Goal: Navigation & Orientation: Find specific page/section

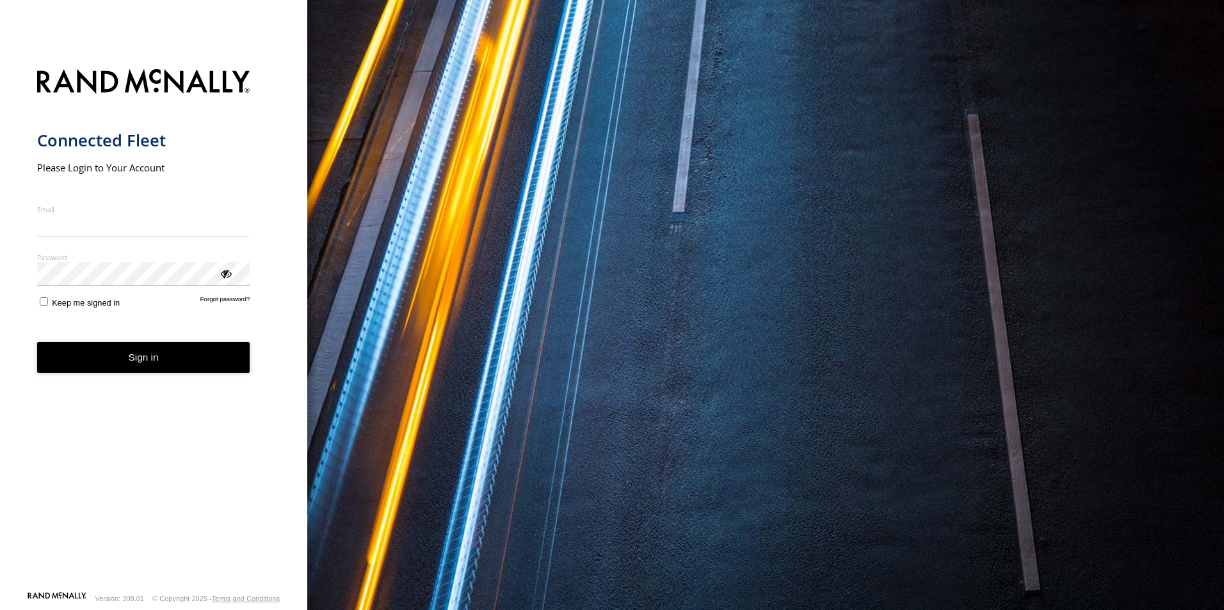
type input "**********"
click at [150, 372] on button "Sign in" at bounding box center [143, 357] width 213 height 31
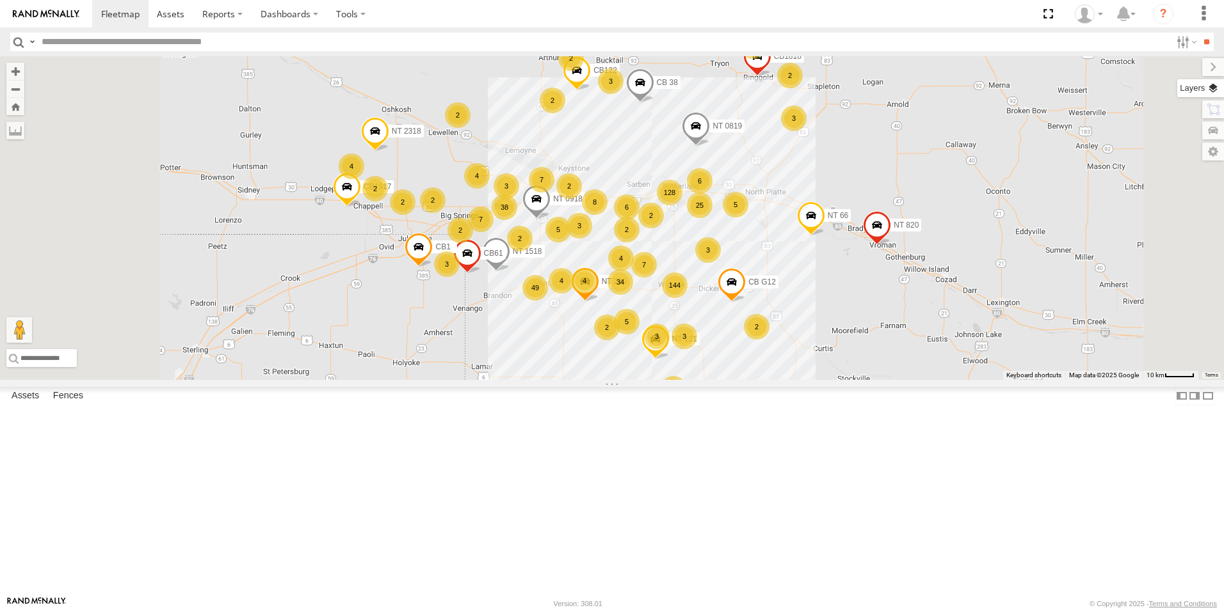
click at [1215, 91] on label at bounding box center [1200, 88] width 47 height 18
click at [0, 0] on span "Basemaps" at bounding box center [0, 0] width 0 height 0
click at [0, 0] on span "Satellite + Roadmap" at bounding box center [0, 0] width 0 height 0
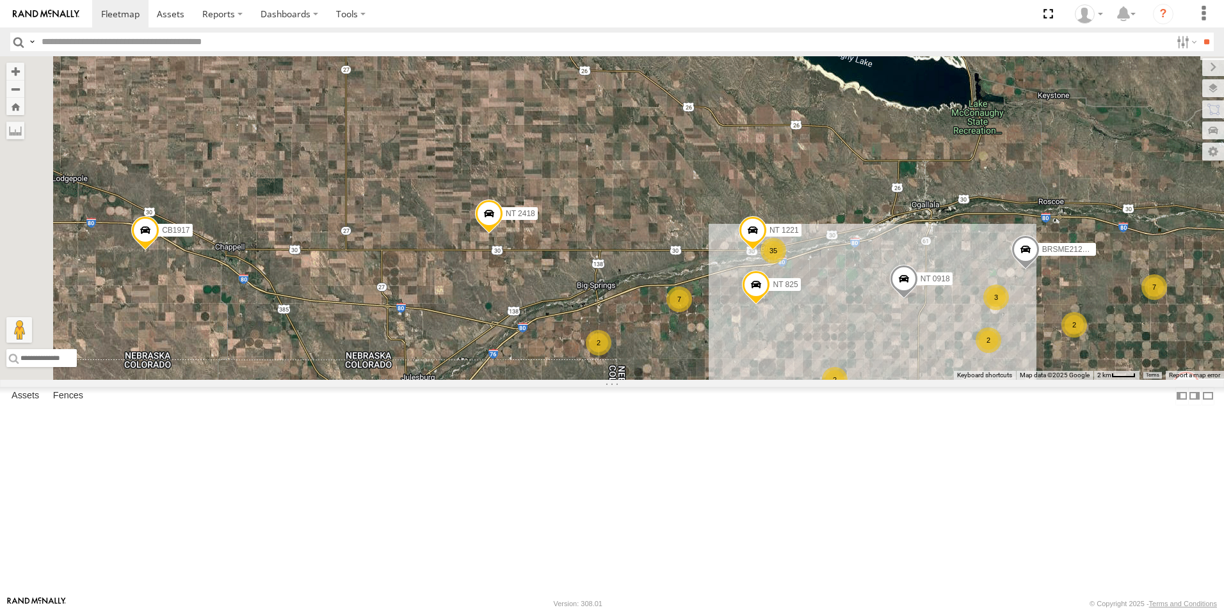
drag, startPoint x: 632, startPoint y: 178, endPoint x: 863, endPoint y: 499, distance: 395.3
click at [863, 380] on div "NT 1518 CB1917 NT 121 CB G12 NT 0918 CB61 NT 820 CB1 CB1818 CB122 NT 66 NT 2318…" at bounding box center [612, 218] width 1224 height 324
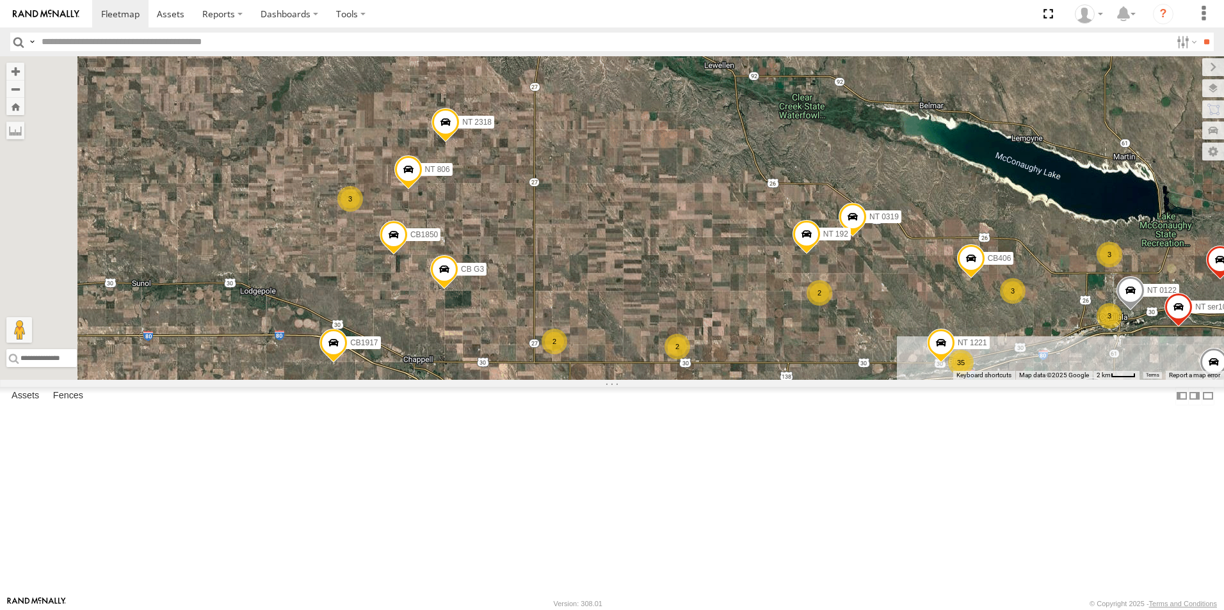
drag, startPoint x: 461, startPoint y: 369, endPoint x: 639, endPoint y: 475, distance: 207.0
click at [639, 380] on div "NT 1518 CB1917 NT 121 CB G12 NT 0918 CB61 NT 820 CB1 CB1818 CB122 NT 66 NT 2318…" at bounding box center [612, 218] width 1224 height 324
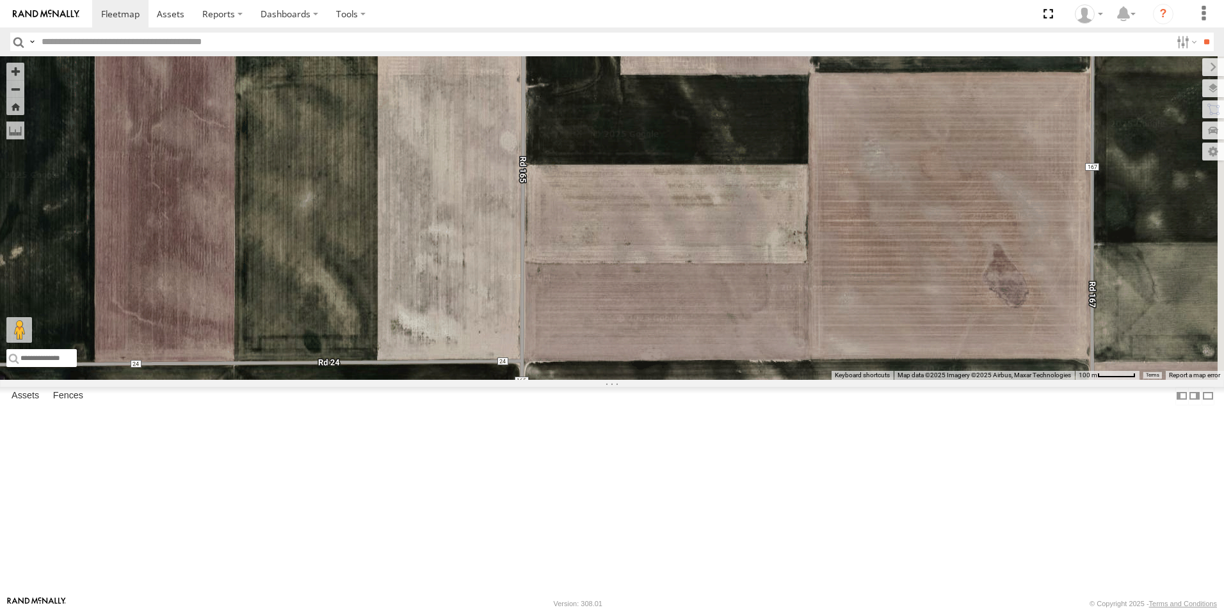
drag, startPoint x: 822, startPoint y: 477, endPoint x: 639, endPoint y: 214, distance: 320.4
click at [639, 214] on div "NT 1518 CB1917 NT 121 CB G12 NT 0918 CB61 NT 820 CB1 CB1818 CB122 NT 66 NT 2318…" at bounding box center [612, 218] width 1224 height 324
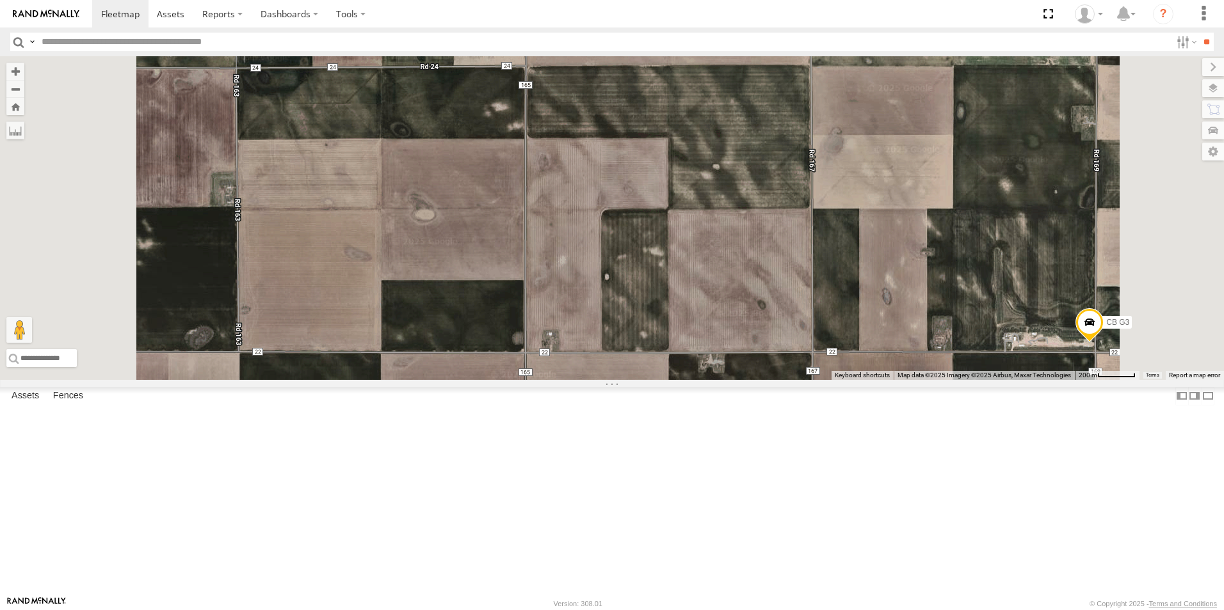
drag, startPoint x: 697, startPoint y: 551, endPoint x: 715, endPoint y: 246, distance: 305.2
click at [715, 246] on div "NT 1518 CB1917 NT 121 CB G12 NT 0918 CB61 NT 820 CB1 CB1818 CB122 NT 66 NT 2318…" at bounding box center [612, 218] width 1224 height 324
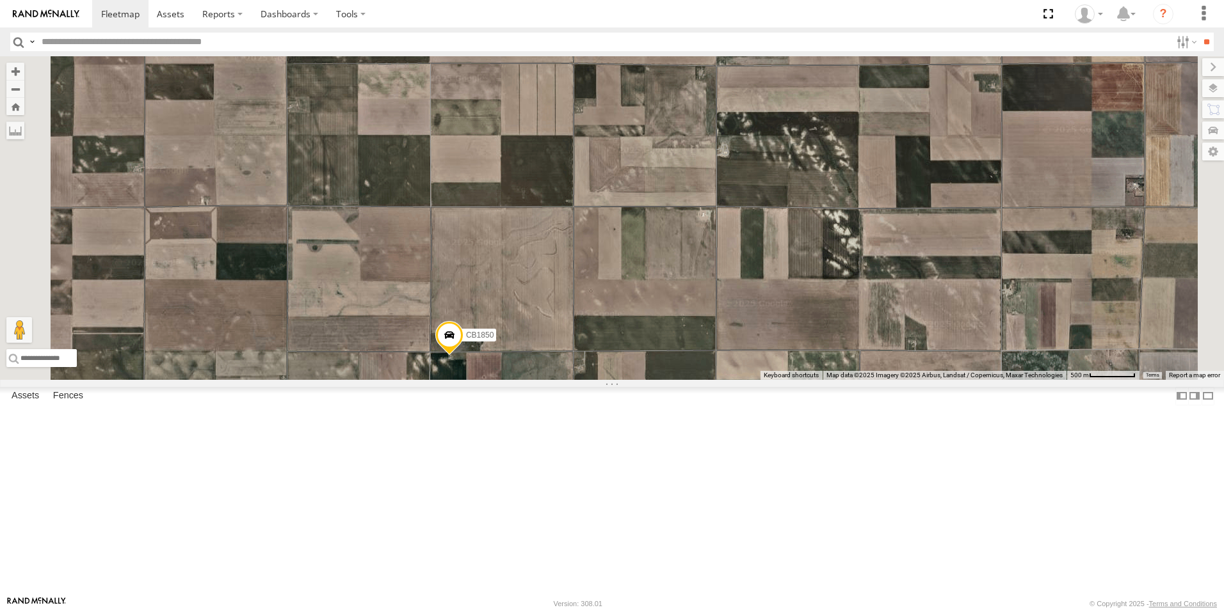
drag, startPoint x: 825, startPoint y: 211, endPoint x: 847, endPoint y: 544, distance: 334.1
click at [847, 380] on div "NT 1518 CB1917 NT 121 CB G12 NT 0918 CB61 NT 820 CB1 CB1818 CB122 NT 66 NT 2318…" at bounding box center [612, 218] width 1224 height 324
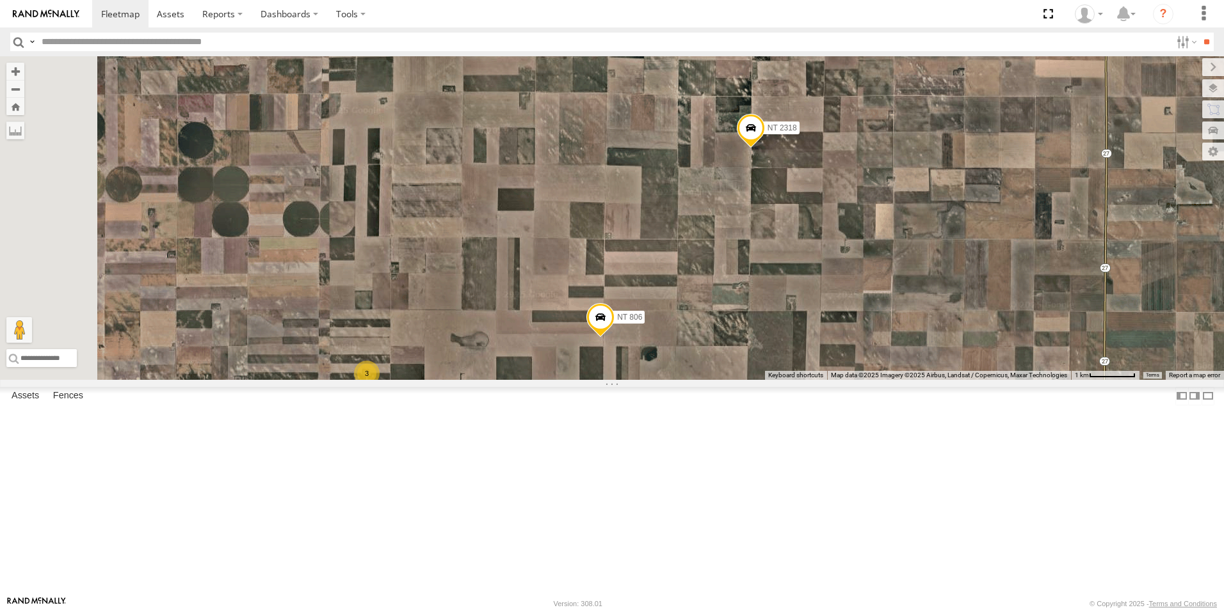
drag, startPoint x: 743, startPoint y: 175, endPoint x: 774, endPoint y: 489, distance: 315.1
click at [774, 380] on div "NT 1518 CB1917 NT 121 CB G12 NT 0918 CB61 NT 820 CB1 CB1818 CB122 NT 66 NT 2318…" at bounding box center [612, 218] width 1224 height 324
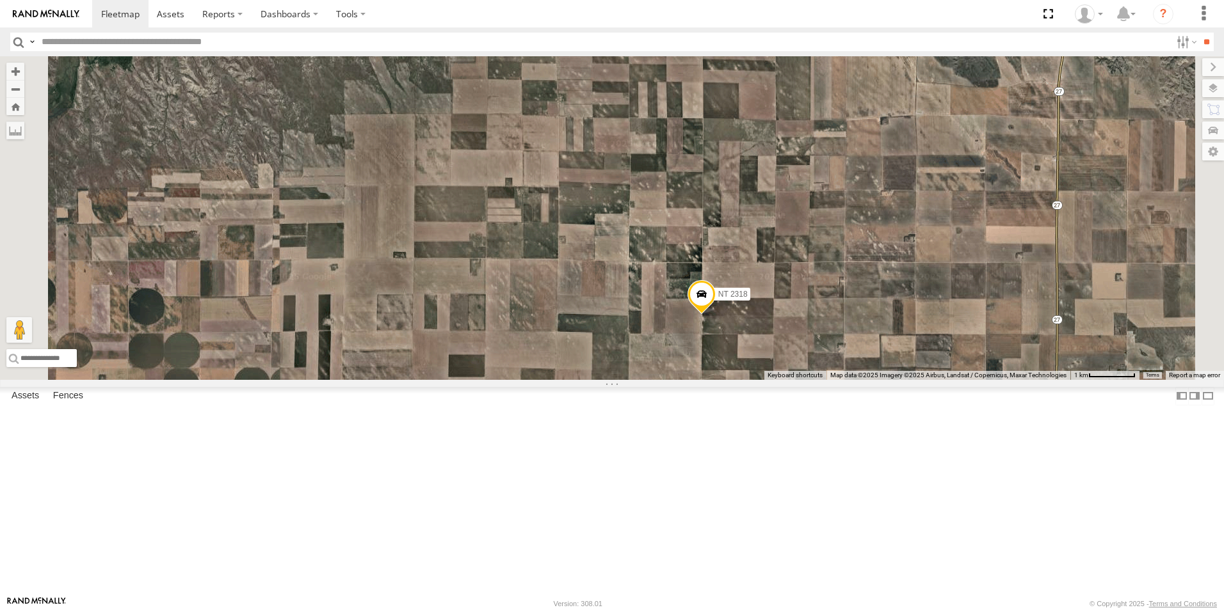
drag, startPoint x: 895, startPoint y: 134, endPoint x: 878, endPoint y: 459, distance: 325.5
click at [878, 380] on div "NT 1518 CB1917 NT 121 CB G12 NT 0918 CB61 NT 820 CB1 CB1818 CB122 NT 66 NT 2318…" at bounding box center [612, 218] width 1224 height 324
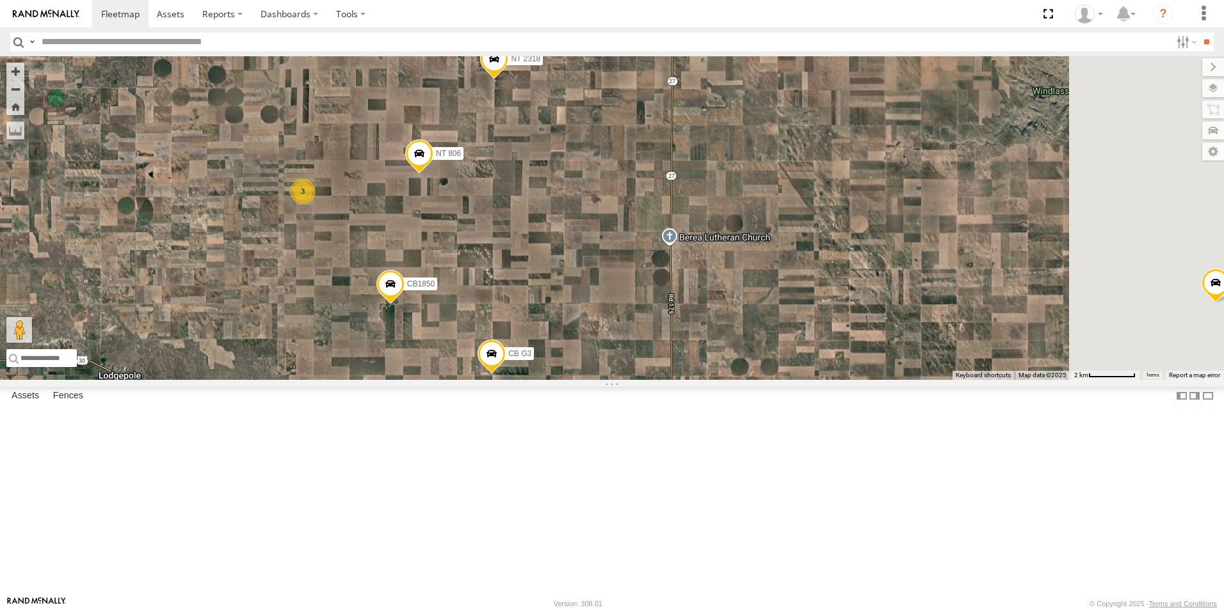
drag, startPoint x: 804, startPoint y: 572, endPoint x: 591, endPoint y: 328, distance: 324.2
click at [591, 328] on div "NT 1518 CB1917 NT 121 CB G12 NT 0918 CB61 NT 820 CB1 CB1818 CB122 NT 66 NT 2318…" at bounding box center [612, 218] width 1224 height 324
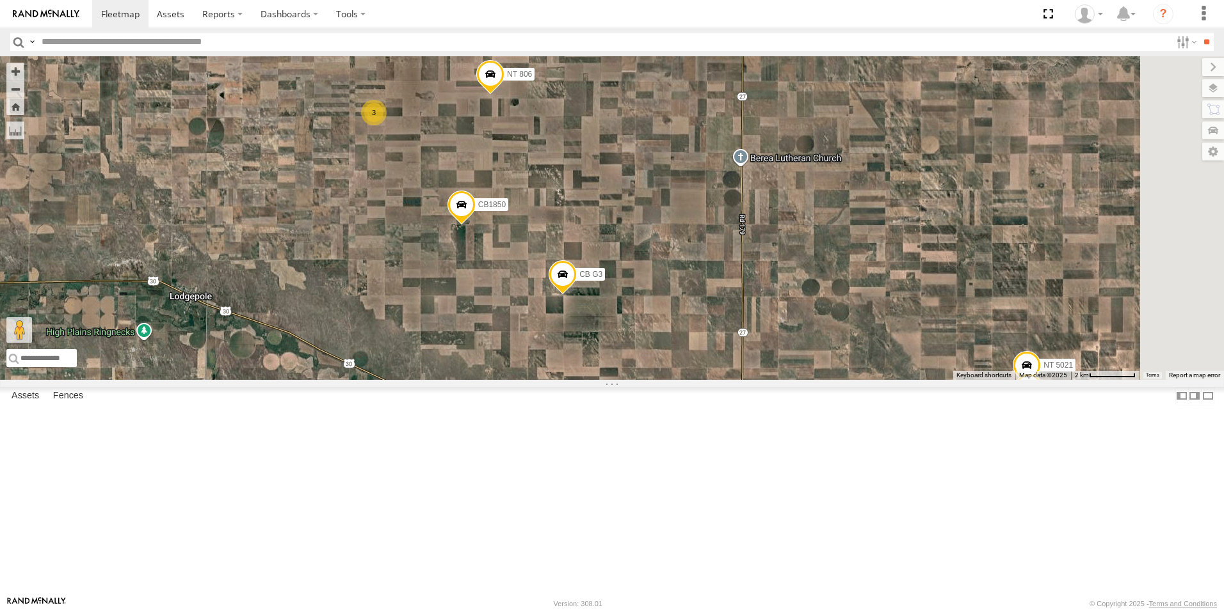
drag, startPoint x: 754, startPoint y: 520, endPoint x: 826, endPoint y: 436, distance: 110.2
click at [826, 380] on div "NT 1518 CB1917 NT 121 CB G12 NT 0918 CB61 NT 820 CB1 CB1818 CB122 NT 66 NT 2318…" at bounding box center [612, 218] width 1224 height 324
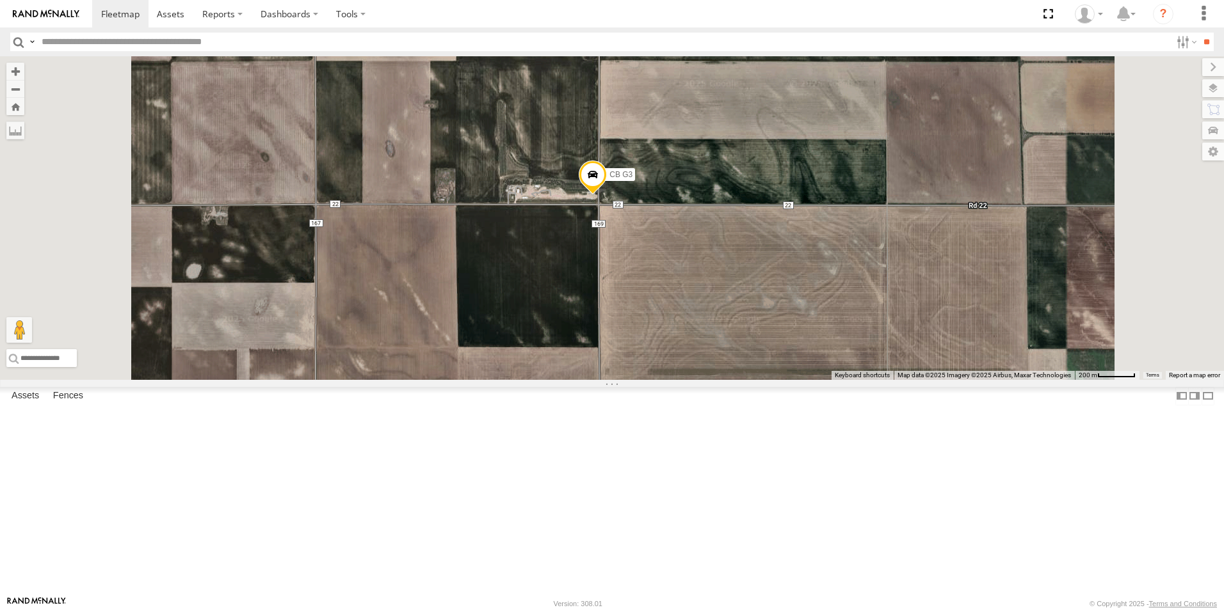
drag, startPoint x: 755, startPoint y: 271, endPoint x: 756, endPoint y: 324, distance: 53.1
click at [756, 324] on div "NT 1518 CB1917 NT 121 CB G12 NT 0918 CB61 NT 820 CB1 CB1818 CB122 NT 66 NT 2318…" at bounding box center [612, 218] width 1224 height 324
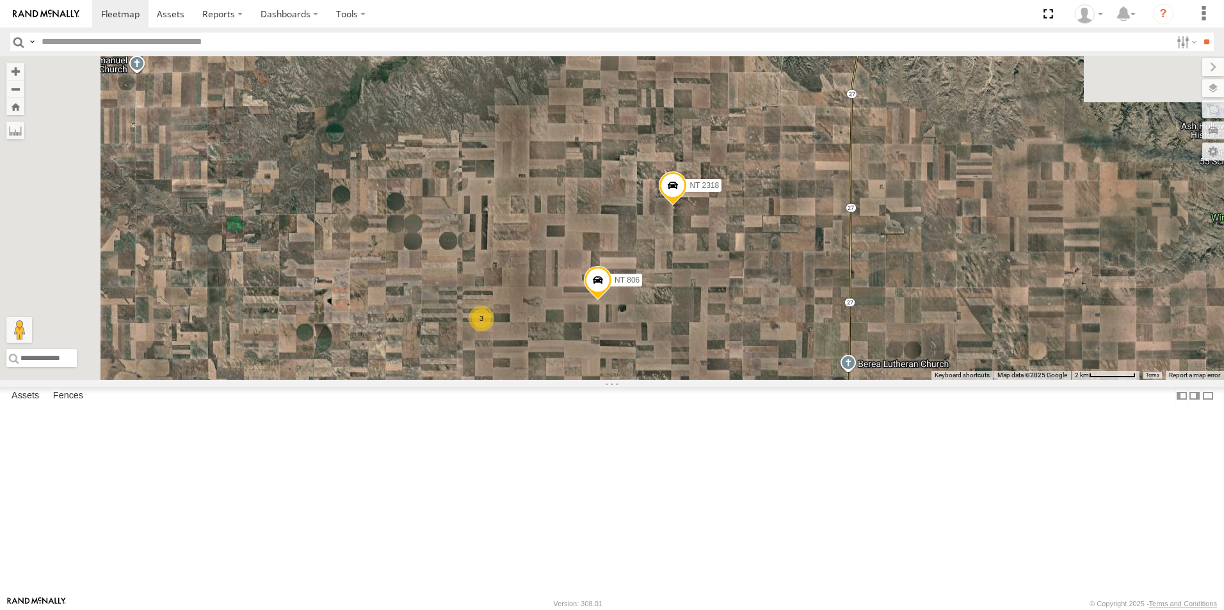
drag, startPoint x: 770, startPoint y: 218, endPoint x: 840, endPoint y: 477, distance: 268.4
click at [840, 380] on div "NT 1518 CB1917 NT 121 CB G12 NT 0918 CB61 NT 820 CB1 CB1818 CB122 NT 66 NT 2318…" at bounding box center [612, 218] width 1224 height 324
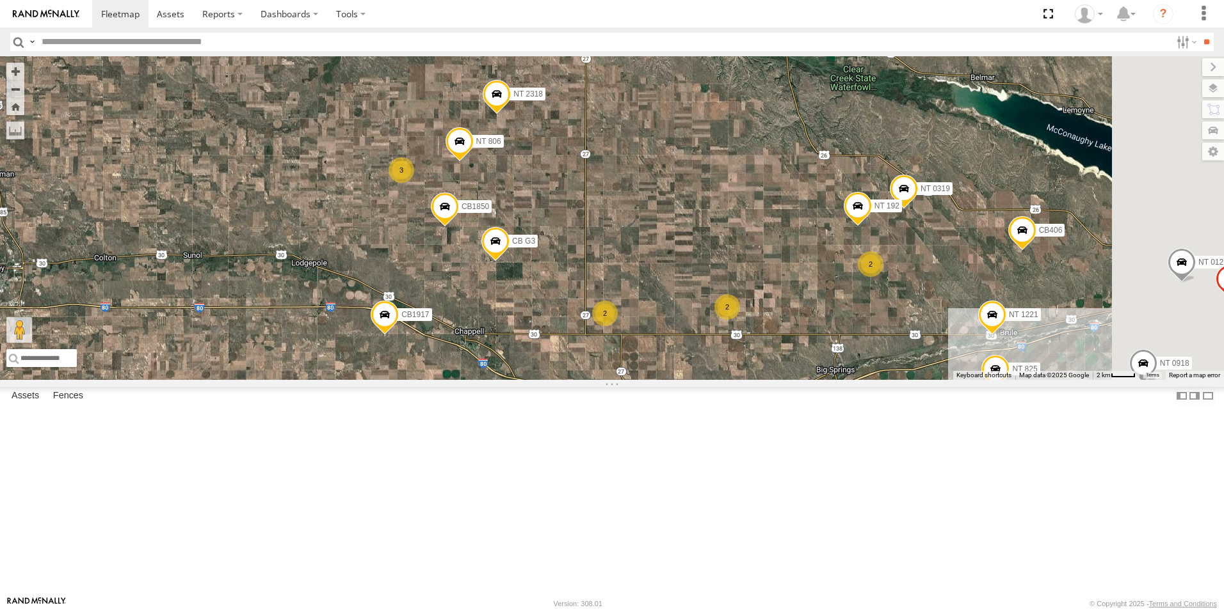
drag, startPoint x: 822, startPoint y: 499, endPoint x: 732, endPoint y: 319, distance: 201.5
click at [732, 319] on div "NT 1518 CB1917 NT 121 CB G12 NT 0918 CB61 NT 820 CB1 CB1818 CB122 NT 66 NT 2318…" at bounding box center [612, 218] width 1224 height 324
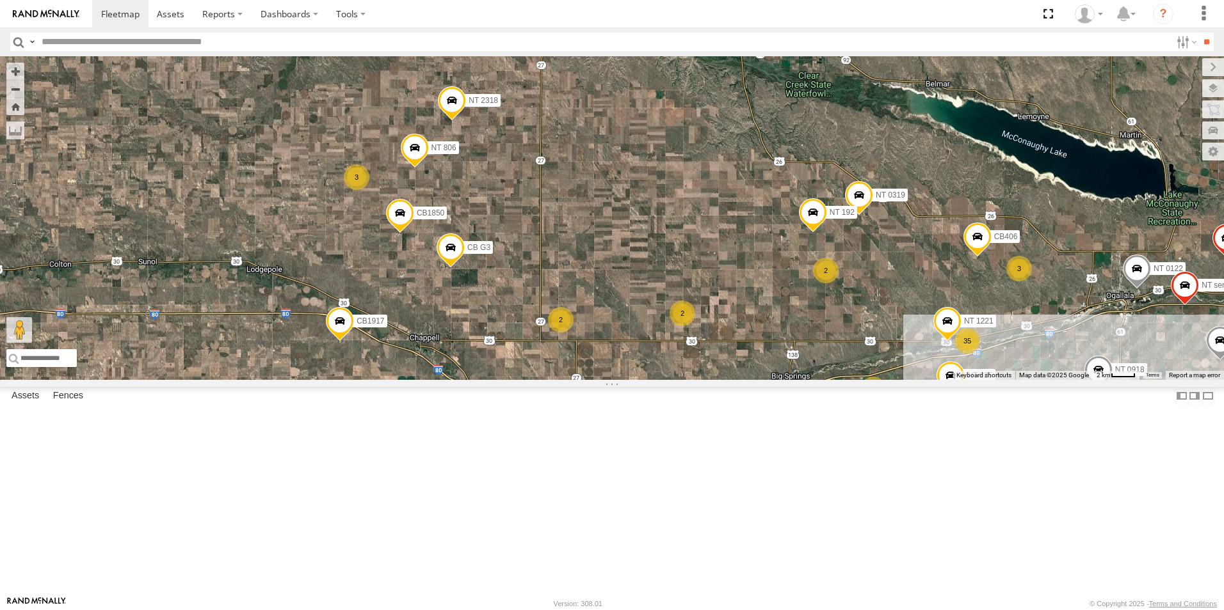
drag, startPoint x: 957, startPoint y: 372, endPoint x: 906, endPoint y: 376, distance: 51.3
click at [906, 376] on div "NT 1518 CB1917 NT 121 CB G12 NT 0918 CB61 NT 820 CB1 CB1818 CB122 NT 66 NT 2318…" at bounding box center [612, 218] width 1224 height 324
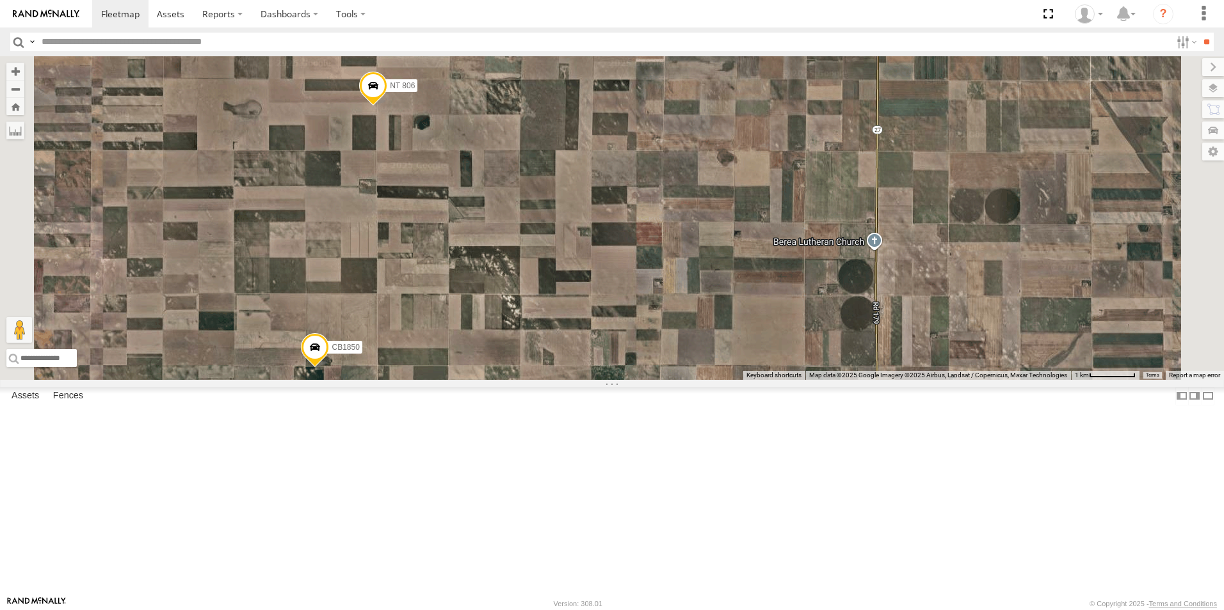
drag, startPoint x: 770, startPoint y: 214, endPoint x: 769, endPoint y: 486, distance: 272.6
click at [769, 380] on div "NT 1518 CB1917 NT 121 CB G12 NT 0918 CB61 NT 820 CB1 CB1818 CB122 NT 66 NT 2318…" at bounding box center [612, 218] width 1224 height 324
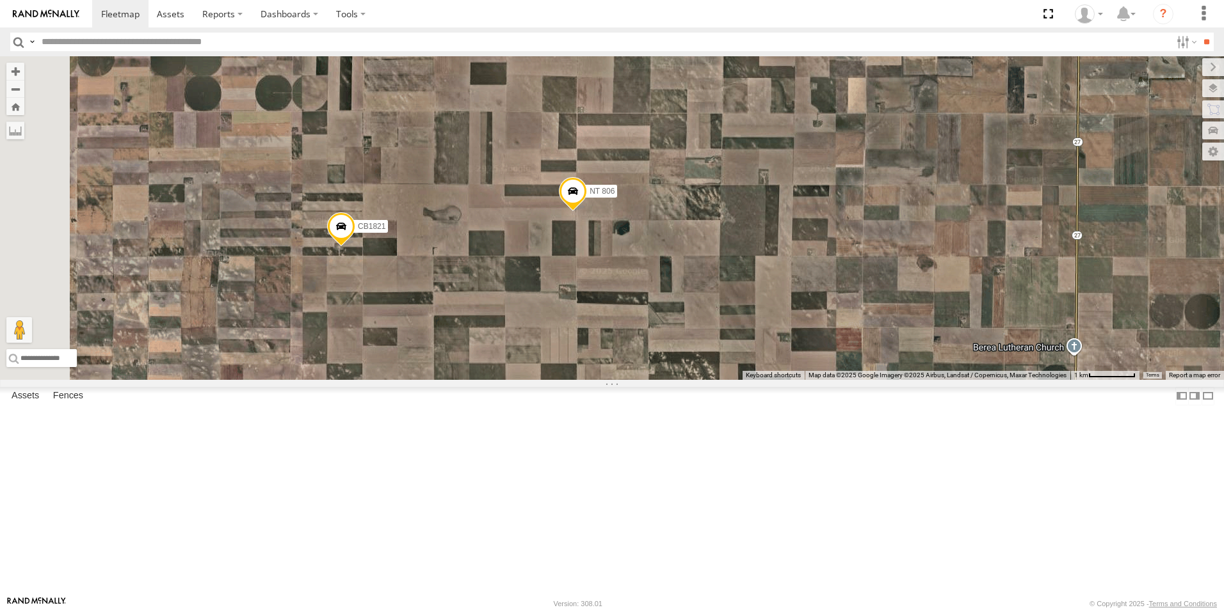
drag, startPoint x: 677, startPoint y: 335, endPoint x: 878, endPoint y: 442, distance: 227.6
click at [878, 380] on div "NT 1518 CB1917 NT 121 CB G12 NT 0918 CB61 NT 820 CB1 CB1818 CB122 NT 66 NT 2318…" at bounding box center [612, 218] width 1224 height 324
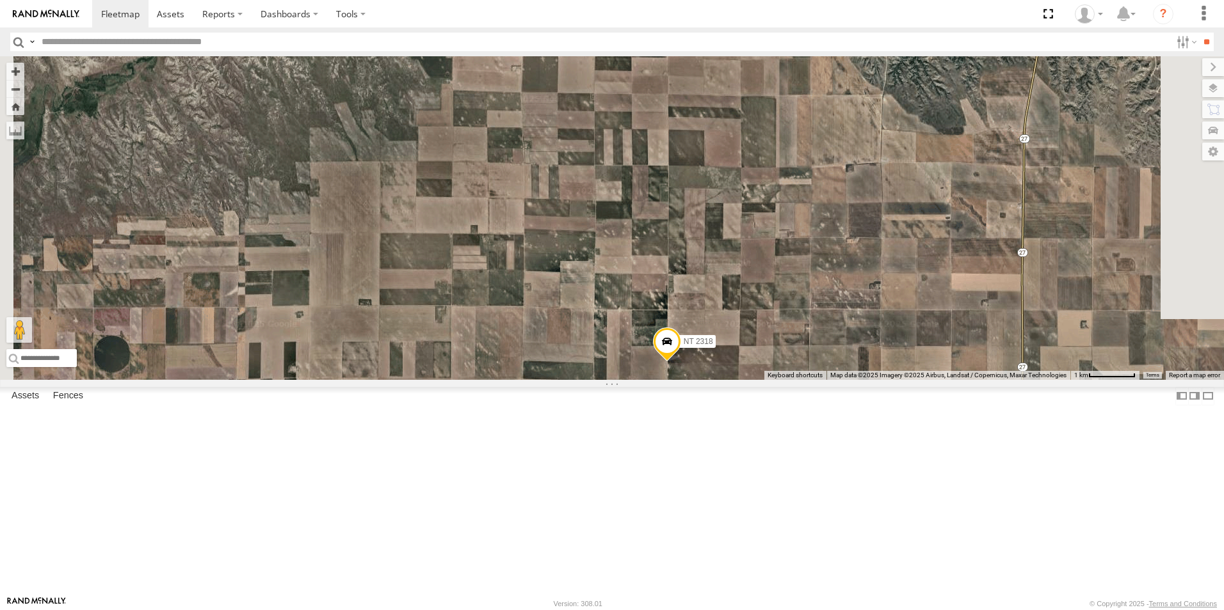
drag, startPoint x: 929, startPoint y: 136, endPoint x: 872, endPoint y: 486, distance: 354.6
click at [872, 380] on div "NT 1518 CB1917 NT 121 CB G12 NT 0918 CB61 NT 820 CB1 CB1818 CB122 NT 66 NT 2318…" at bounding box center [612, 218] width 1224 height 324
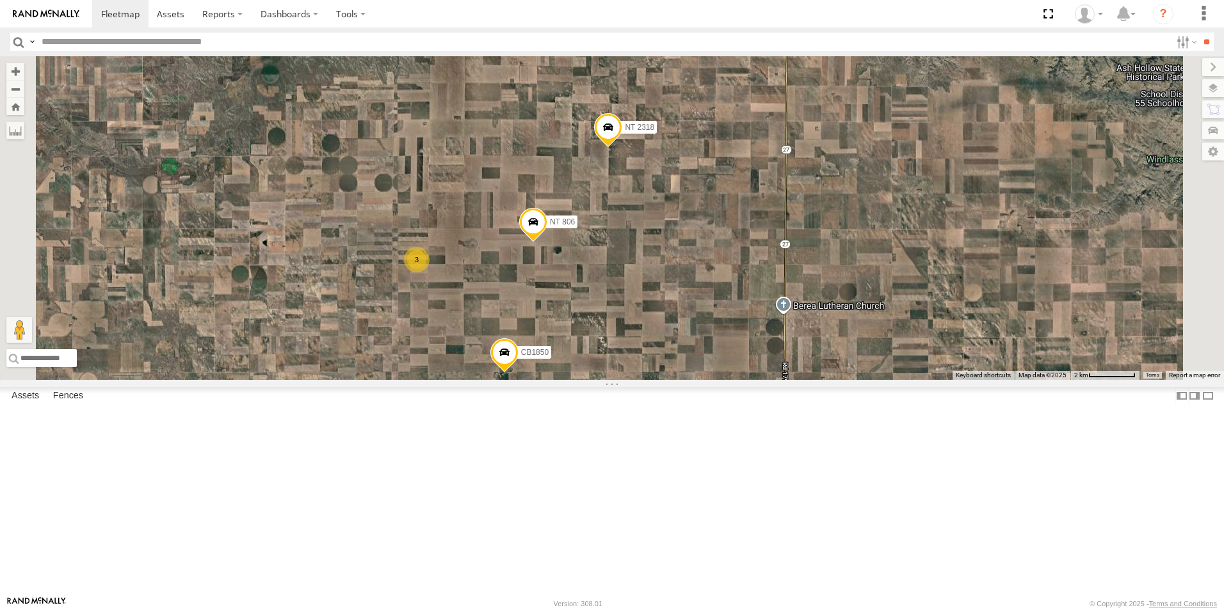
drag, startPoint x: 849, startPoint y: 538, endPoint x: 786, endPoint y: 314, distance: 233.2
click at [786, 314] on div "NT 1518 CB1917 NT 121 CB G12 NT 0918 CB61 NT 820 CB1 CB1818 CB122 NT 66 NT 2318…" at bounding box center [612, 218] width 1224 height 324
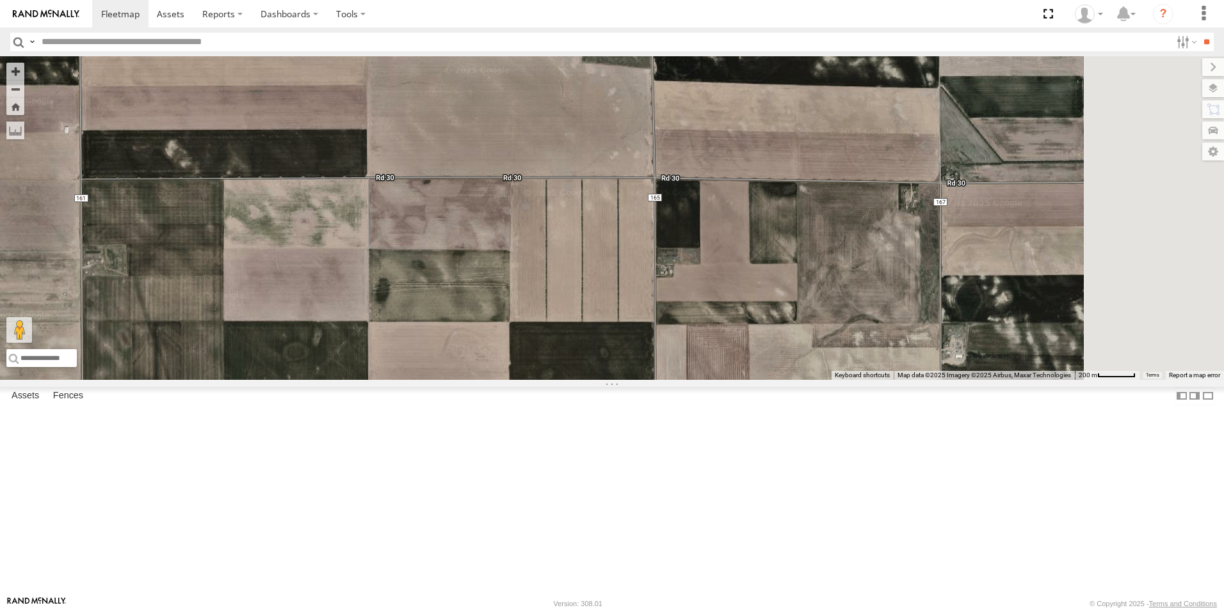
drag, startPoint x: 941, startPoint y: 419, endPoint x: 608, endPoint y: 413, distance: 332.8
click at [608, 380] on div "NT 1518 CB1917 NT 121 CB G12 NT 0918 CB61 NT 820 CB1 CB1818 CB122 NT 66 NT 2318…" at bounding box center [612, 218] width 1224 height 324
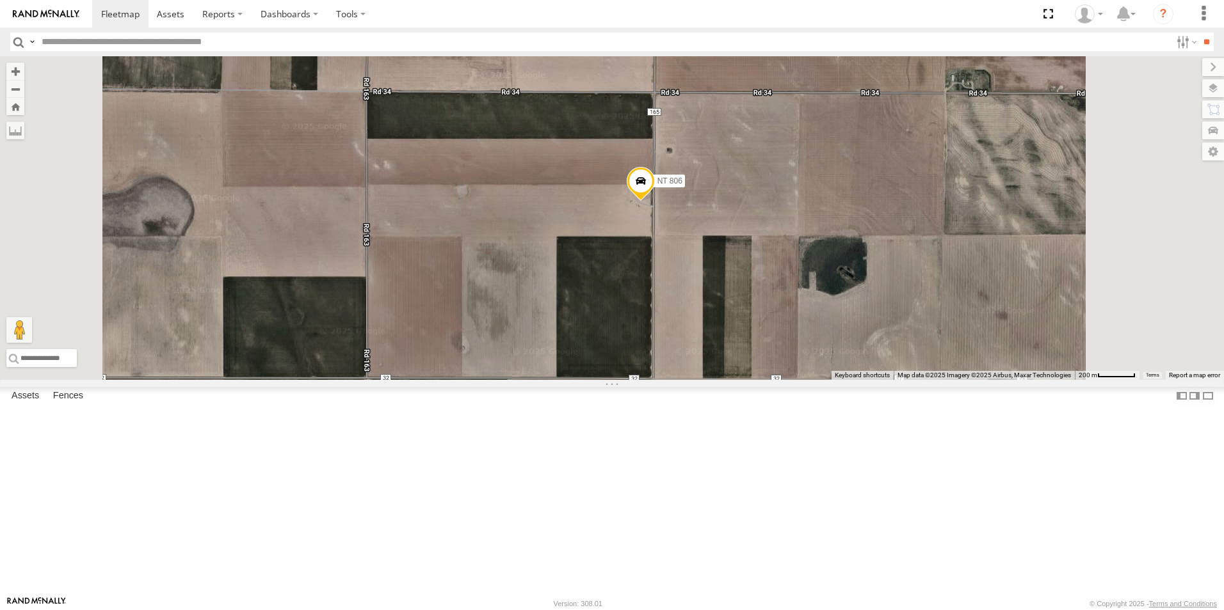
drag, startPoint x: 845, startPoint y: 145, endPoint x: 847, endPoint y: 643, distance: 497.9
click at [847, 610] on html at bounding box center [612, 305] width 1224 height 610
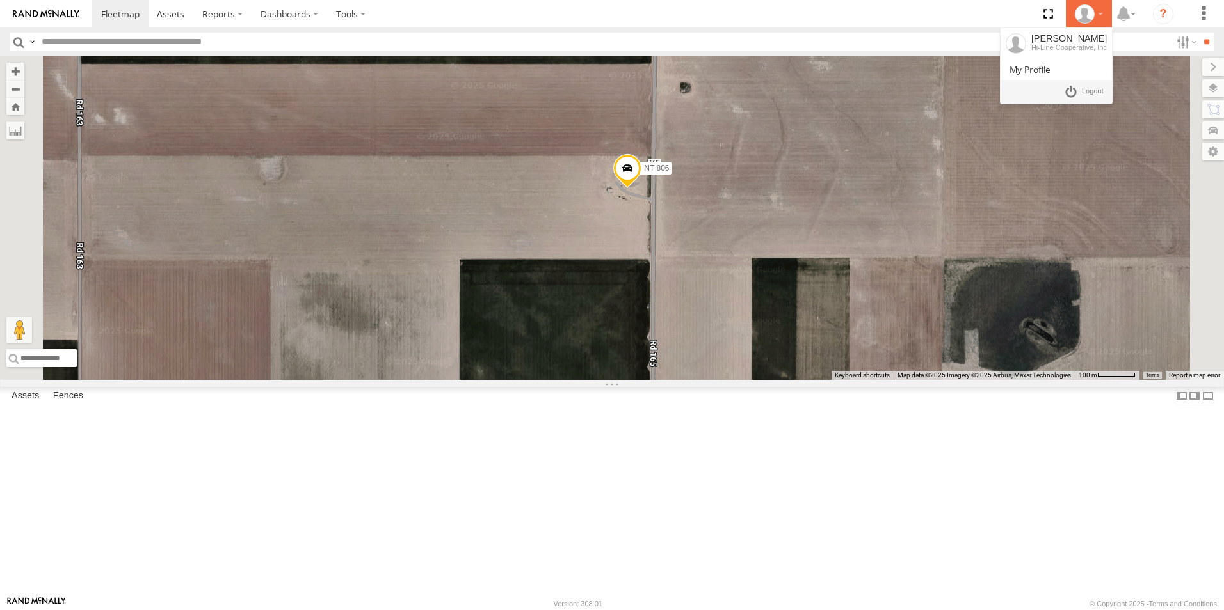
click at [1081, 20] on icon at bounding box center [1083, 13] width 19 height 19
click at [1067, 93] on link at bounding box center [1083, 92] width 47 height 19
